Goal: Task Accomplishment & Management: Use online tool/utility

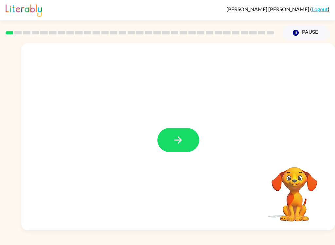
click at [181, 158] on div at bounding box center [178, 136] width 314 height 187
click at [176, 140] on icon "button" at bounding box center [177, 139] width 11 height 11
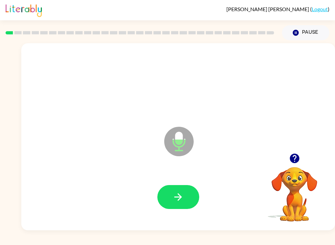
click at [176, 187] on button "button" at bounding box center [178, 197] width 42 height 24
click at [175, 191] on icon "button" at bounding box center [177, 196] width 11 height 11
click at [182, 203] on button "button" at bounding box center [178, 197] width 42 height 24
click at [179, 203] on icon "button" at bounding box center [177, 196] width 11 height 11
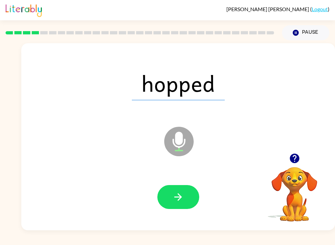
click at [188, 195] on button "button" at bounding box center [178, 197] width 42 height 24
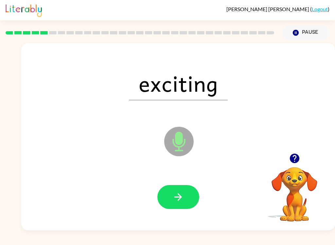
click at [184, 199] on button "button" at bounding box center [178, 197] width 42 height 24
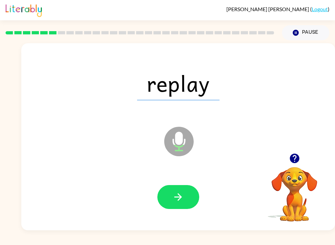
click at [186, 200] on button "button" at bounding box center [178, 197] width 42 height 24
click at [188, 203] on button "button" at bounding box center [178, 197] width 42 height 24
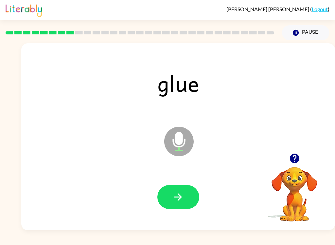
click at [170, 199] on button "button" at bounding box center [178, 197] width 42 height 24
click at [173, 196] on icon "button" at bounding box center [177, 196] width 11 height 11
click at [173, 193] on icon "button" at bounding box center [177, 196] width 11 height 11
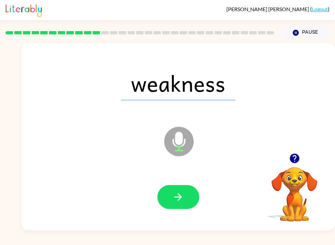
click at [172, 186] on button "button" at bounding box center [178, 197] width 42 height 24
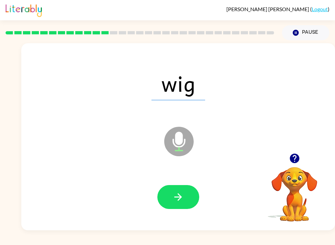
click at [180, 195] on icon "button" at bounding box center [178, 197] width 8 height 8
click at [174, 194] on icon "button" at bounding box center [177, 196] width 11 height 11
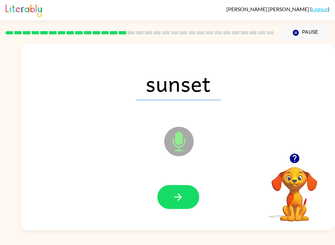
click at [173, 194] on icon "button" at bounding box center [177, 196] width 11 height 11
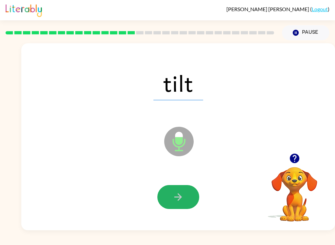
click at [176, 196] on icon "button" at bounding box center [177, 196] width 11 height 11
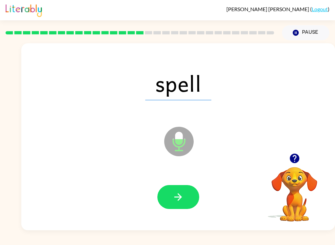
click at [183, 188] on button "button" at bounding box center [178, 197] width 42 height 24
click at [173, 199] on icon "button" at bounding box center [177, 196] width 11 height 11
click at [179, 194] on icon "button" at bounding box center [178, 197] width 8 height 8
click at [170, 196] on button "button" at bounding box center [178, 197] width 42 height 24
click at [178, 194] on icon "button" at bounding box center [178, 197] width 8 height 8
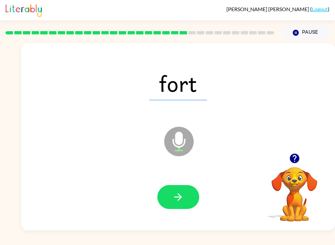
click at [182, 203] on button "button" at bounding box center [178, 197] width 42 height 24
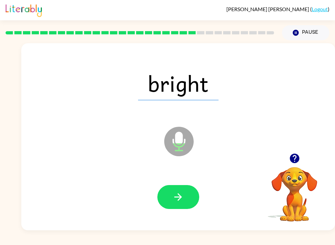
click at [181, 205] on button "button" at bounding box center [178, 197] width 42 height 24
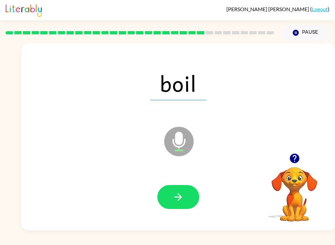
click at [180, 199] on icon "button" at bounding box center [178, 197] width 8 height 8
click at [193, 195] on button "button" at bounding box center [178, 197] width 42 height 24
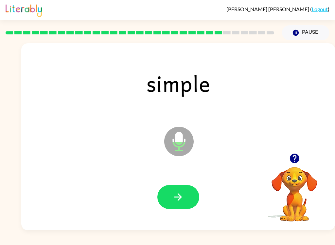
click at [184, 195] on icon "button" at bounding box center [177, 196] width 11 height 11
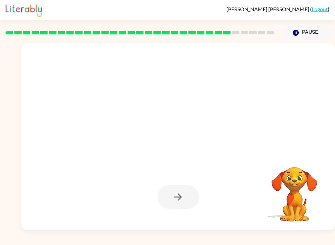
click at [334, 144] on div at bounding box center [178, 136] width 314 height 187
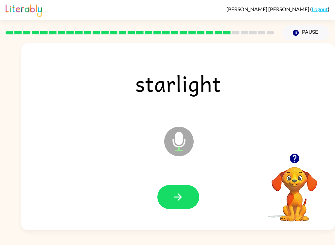
click at [168, 206] on button "button" at bounding box center [178, 197] width 42 height 24
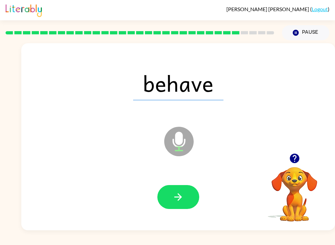
click at [154, 203] on div at bounding box center [178, 197] width 301 height 54
click at [189, 196] on button "button" at bounding box center [178, 197] width 42 height 24
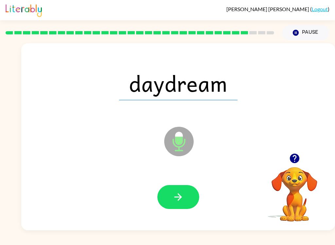
click at [179, 199] on icon "button" at bounding box center [178, 197] width 8 height 8
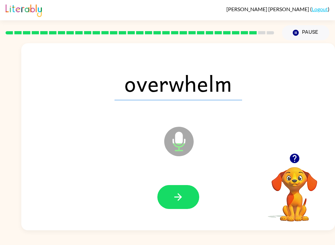
click at [176, 203] on button "button" at bounding box center [178, 197] width 42 height 24
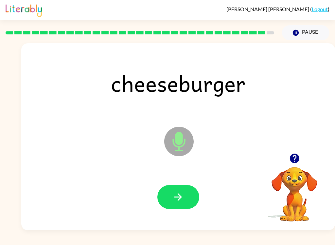
click at [178, 191] on button "button" at bounding box center [178, 197] width 42 height 24
